Goal: Transaction & Acquisition: Purchase product/service

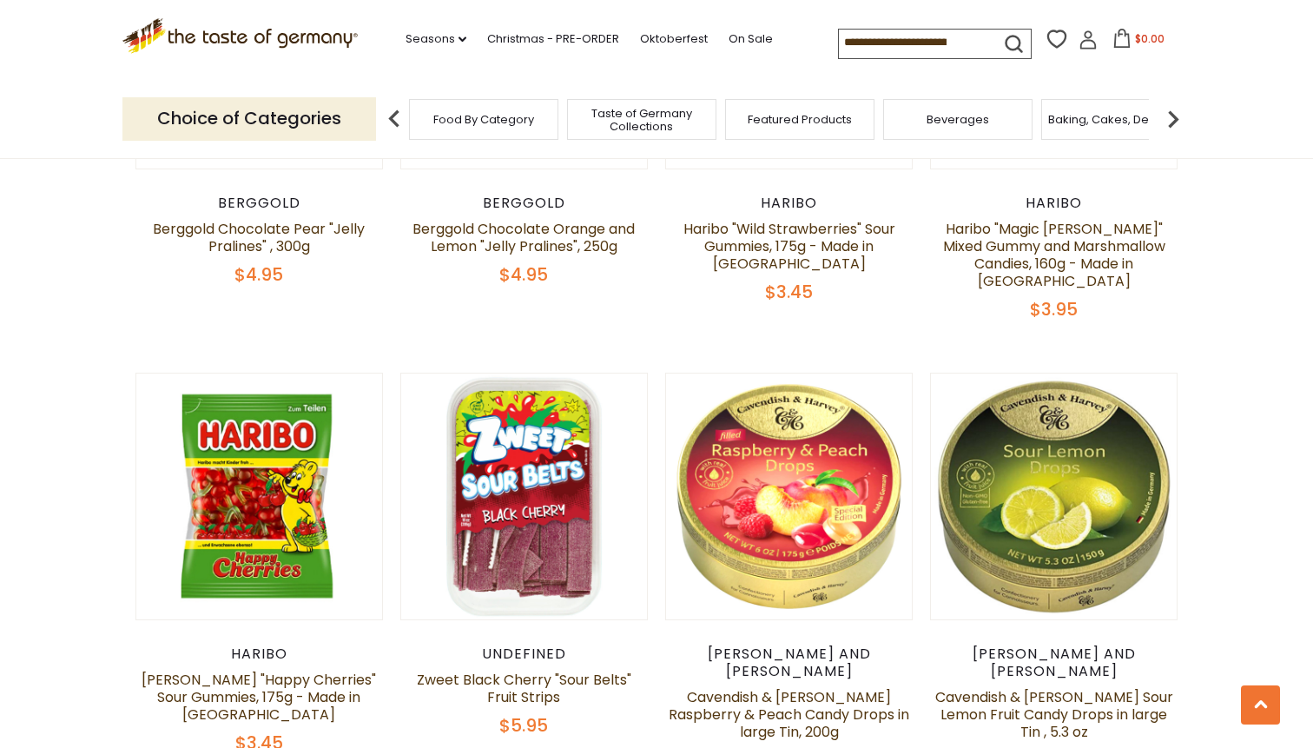
scroll to position [2878, 0]
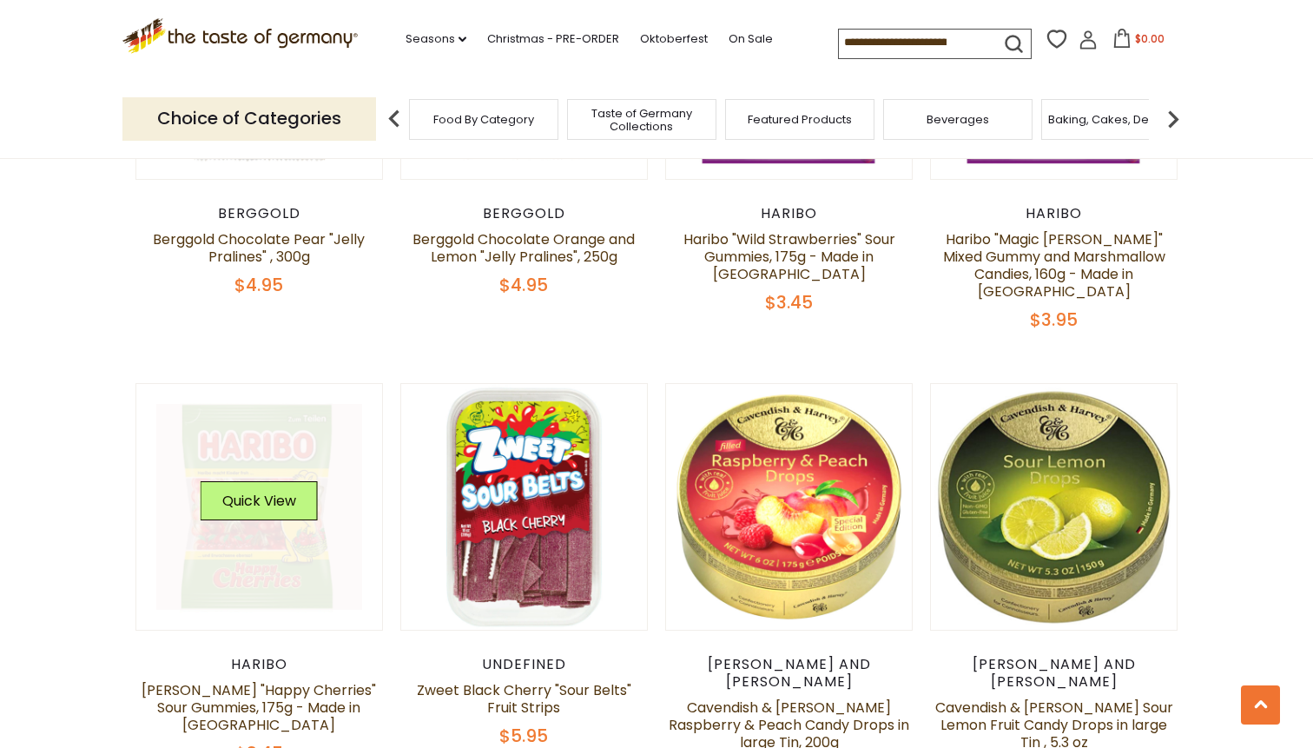
click at [274, 534] on link at bounding box center [259, 507] width 207 height 207
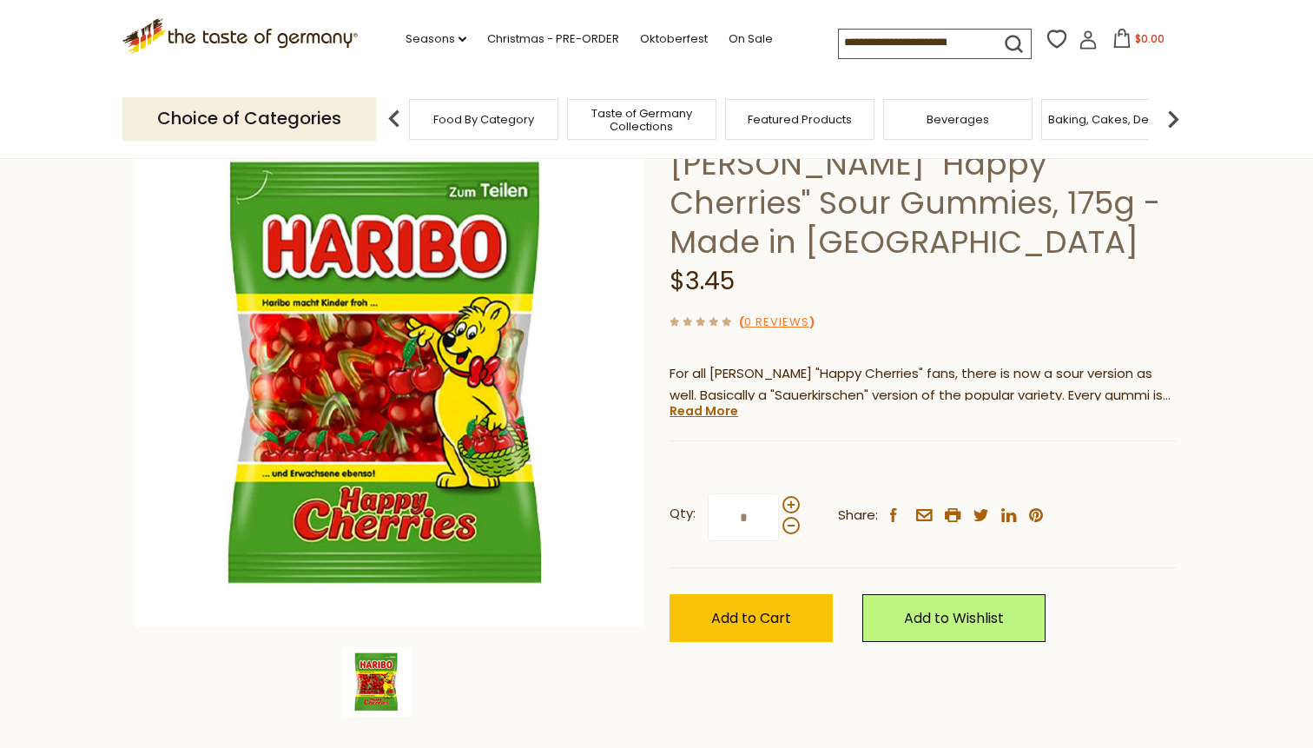
scroll to position [134, 0]
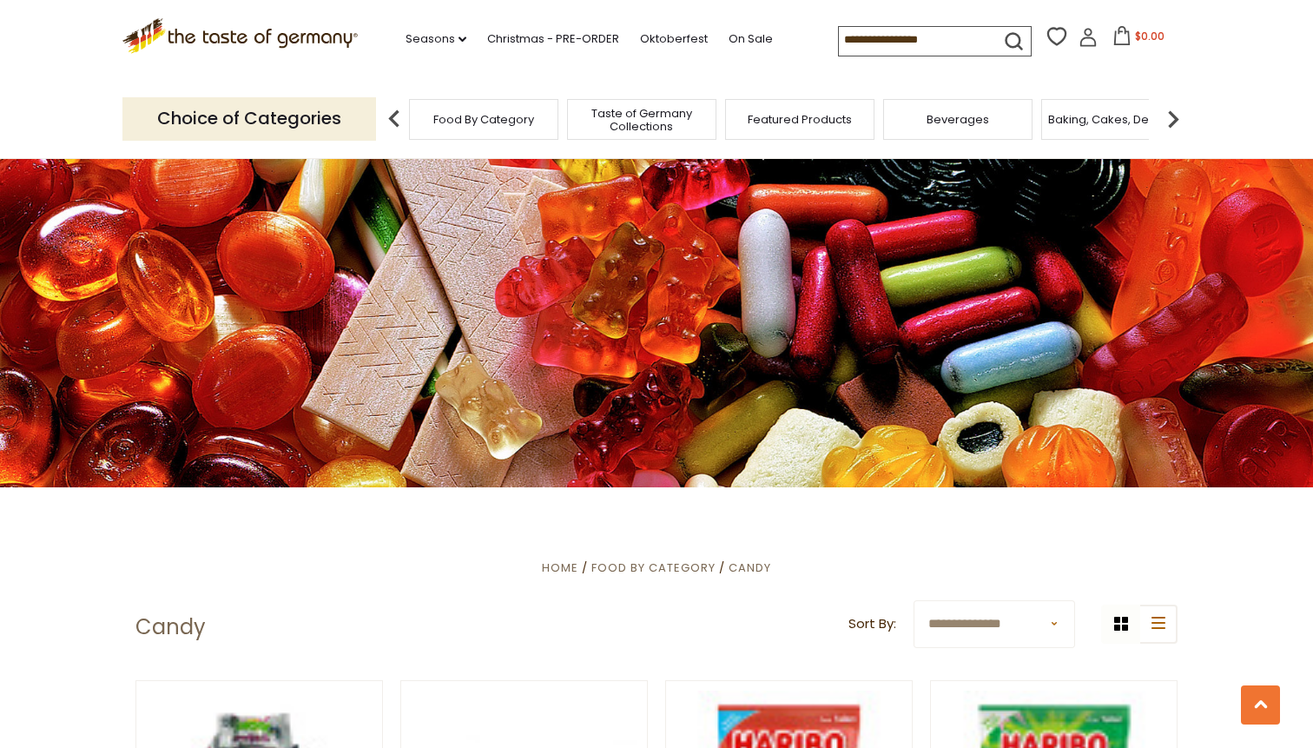
scroll to position [2969, 0]
